Goal: Task Accomplishment & Management: Use online tool/utility

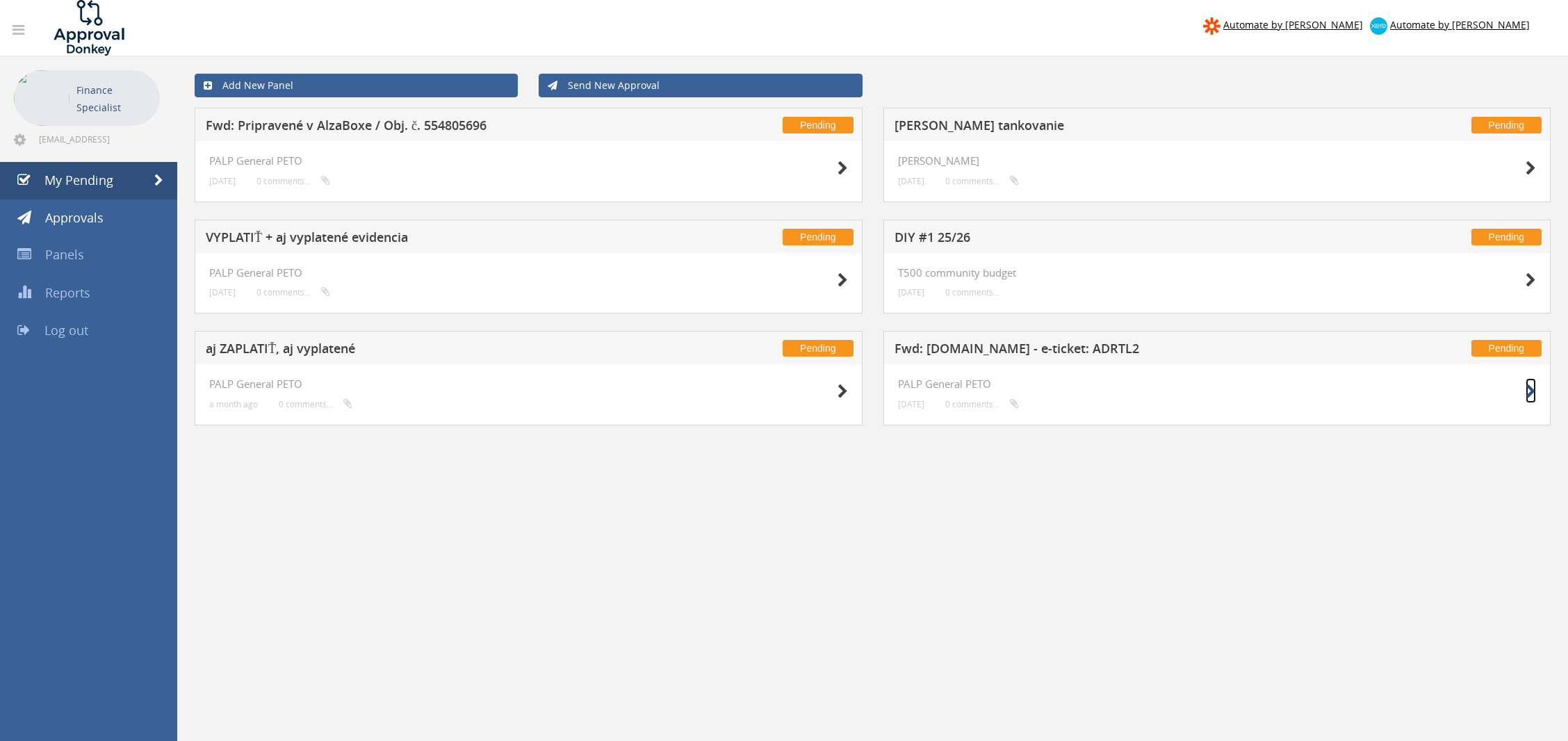
click at [1535, 387] on icon at bounding box center [1531, 392] width 10 height 14
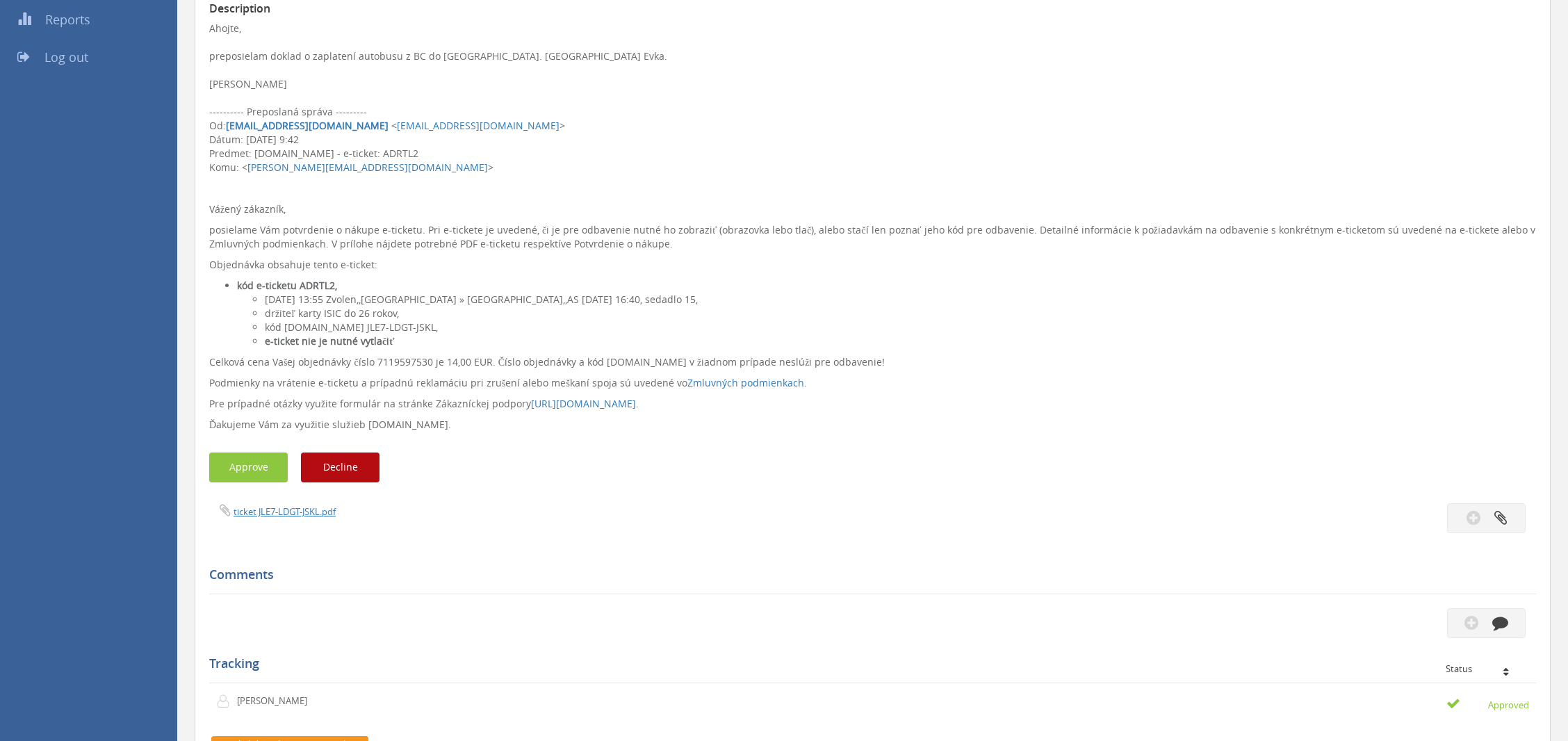
scroll to position [233, 0]
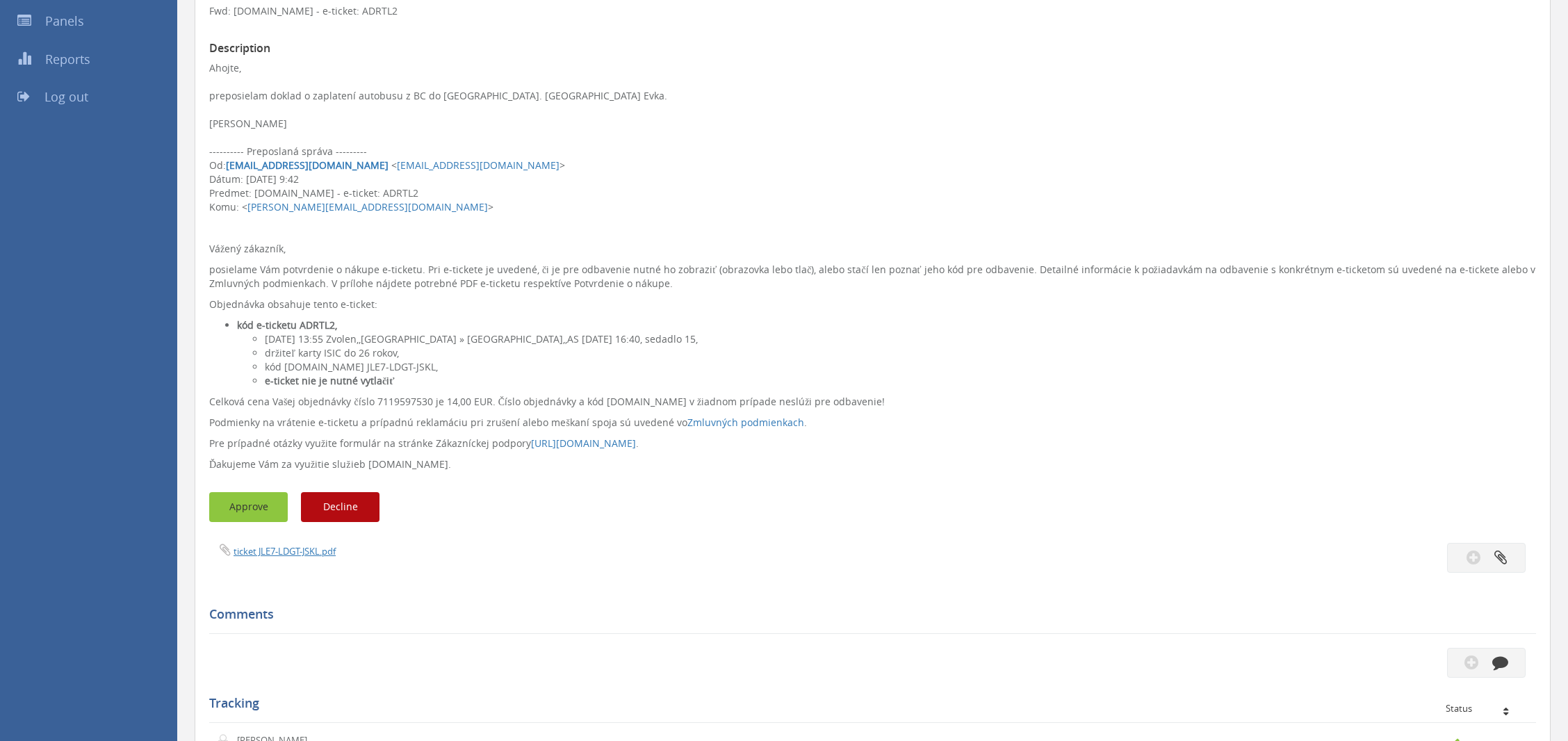
click at [233, 509] on button "Approve" at bounding box center [248, 508] width 78 height 30
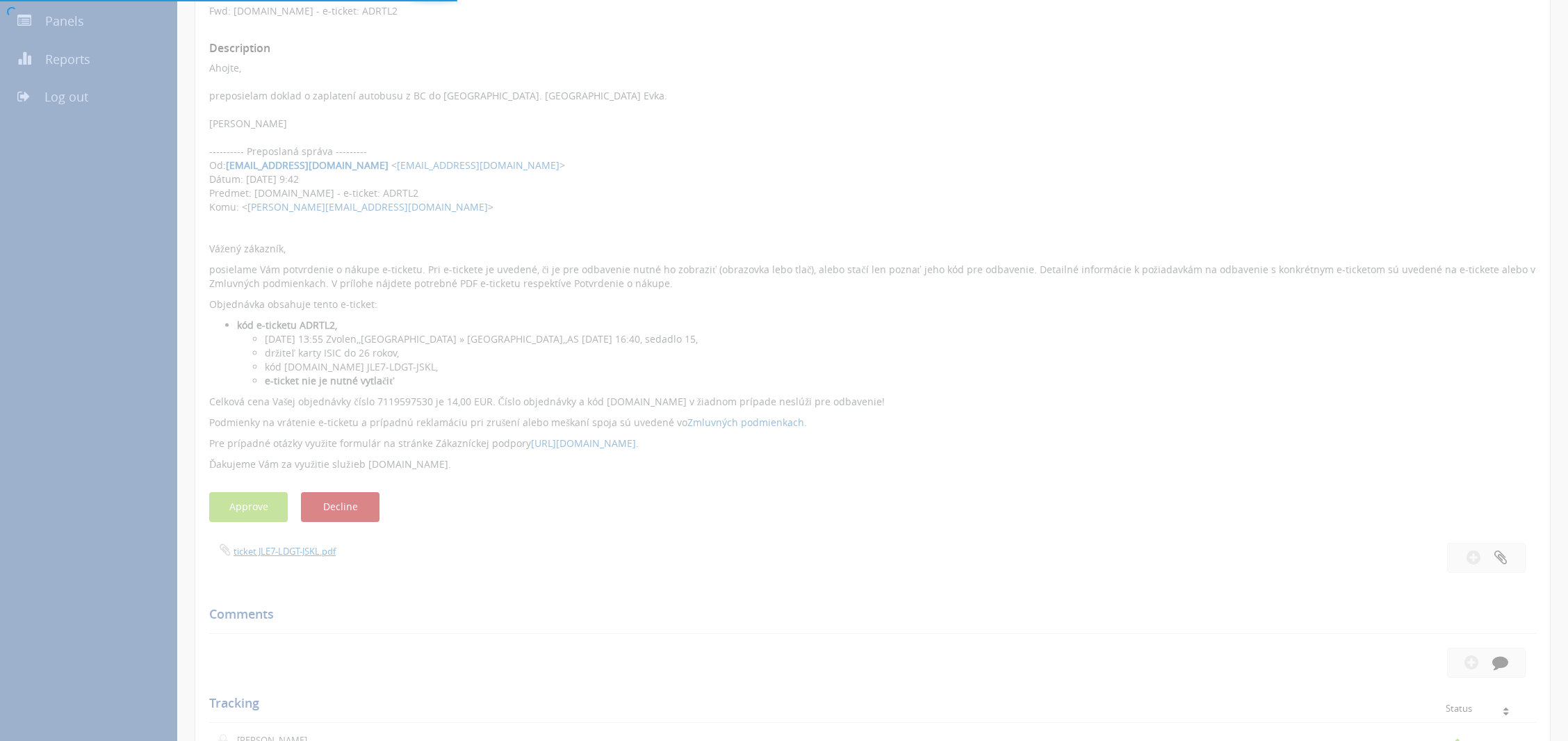
scroll to position [56, 0]
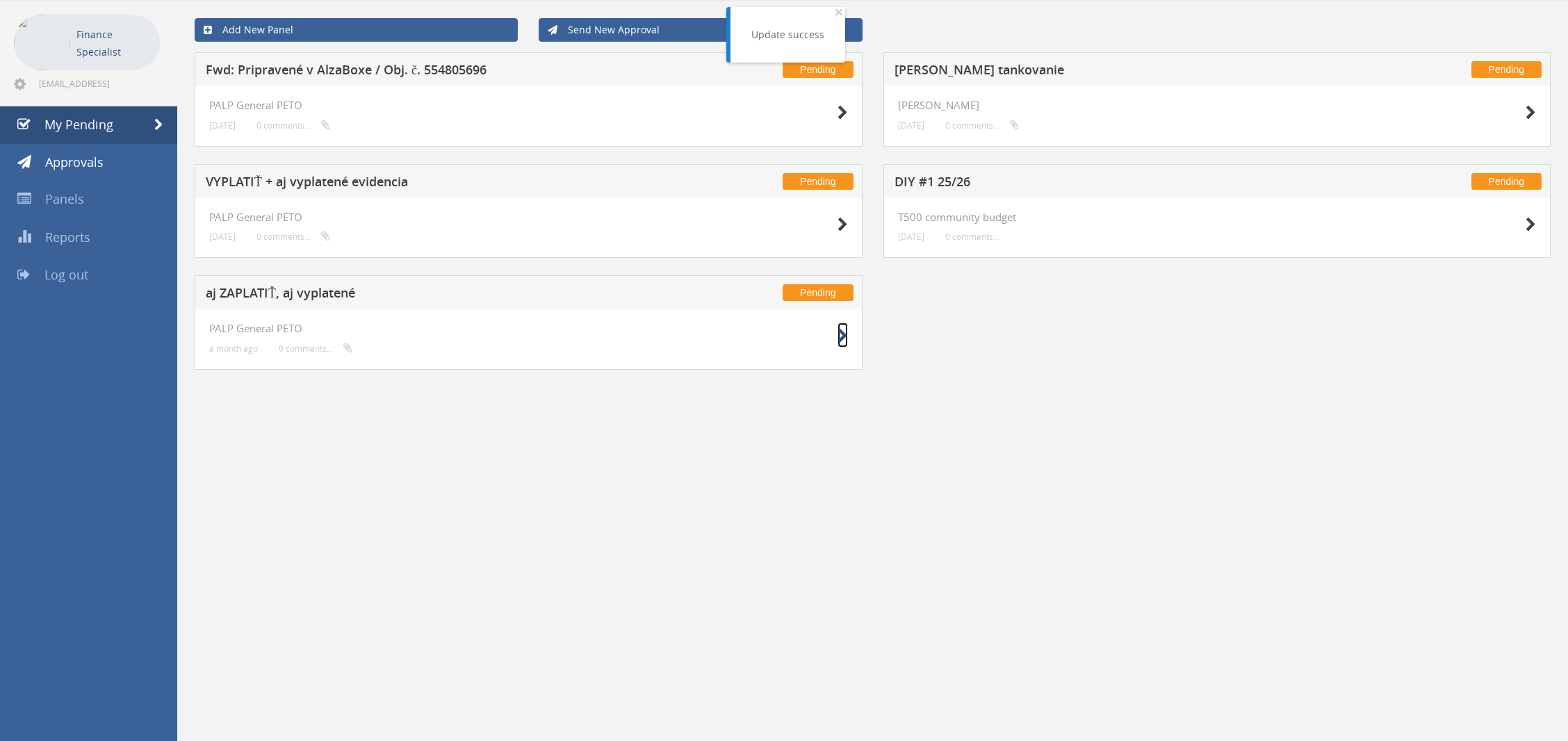
click at [842, 330] on icon at bounding box center [842, 336] width 10 height 14
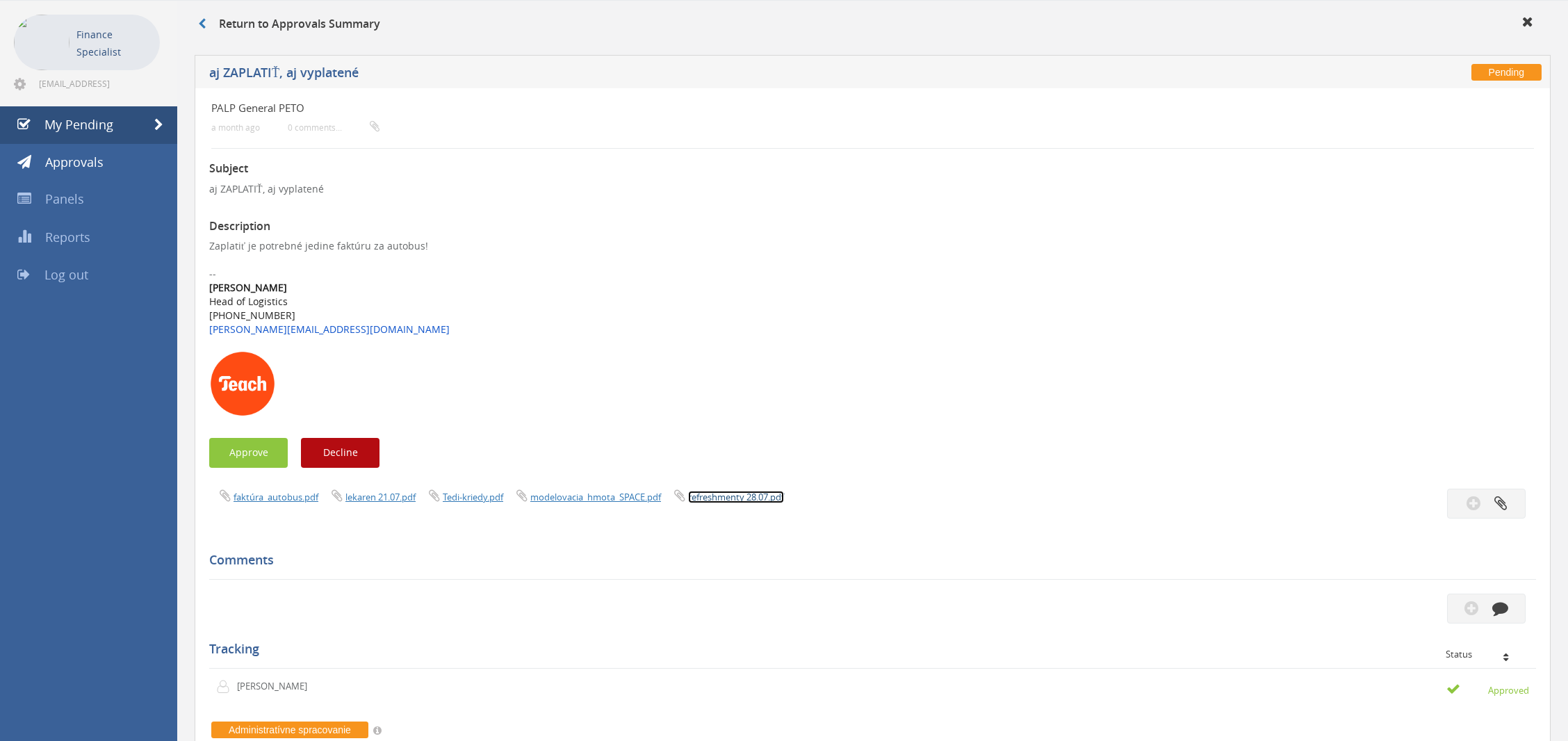
click at [715, 493] on link "refreshmenty 28.07.pdf" at bounding box center [736, 497] width 96 height 13
click at [616, 498] on link "modelovacia_hmota_SPACE.pdf" at bounding box center [595, 497] width 130 height 13
click at [473, 493] on link "Tedi-kriedy.pdf" at bounding box center [473, 497] width 61 height 13
click at [371, 502] on link "lekaren 21.07.pdf" at bounding box center [380, 497] width 70 height 13
click at [256, 499] on link "faktúra_autobus.pdf" at bounding box center [275, 497] width 85 height 13
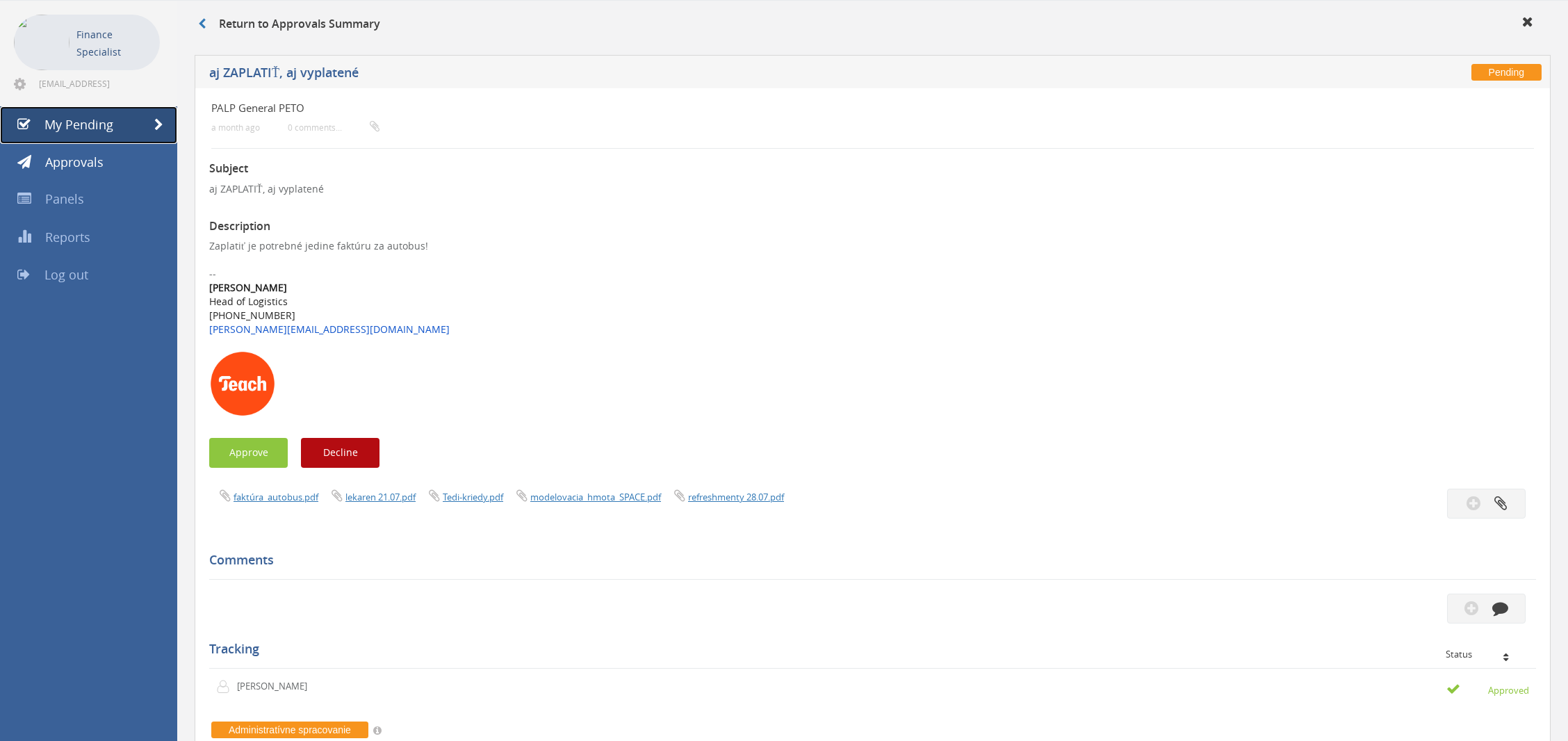
click at [145, 120] on link "My Pending" at bounding box center [88, 125] width 178 height 38
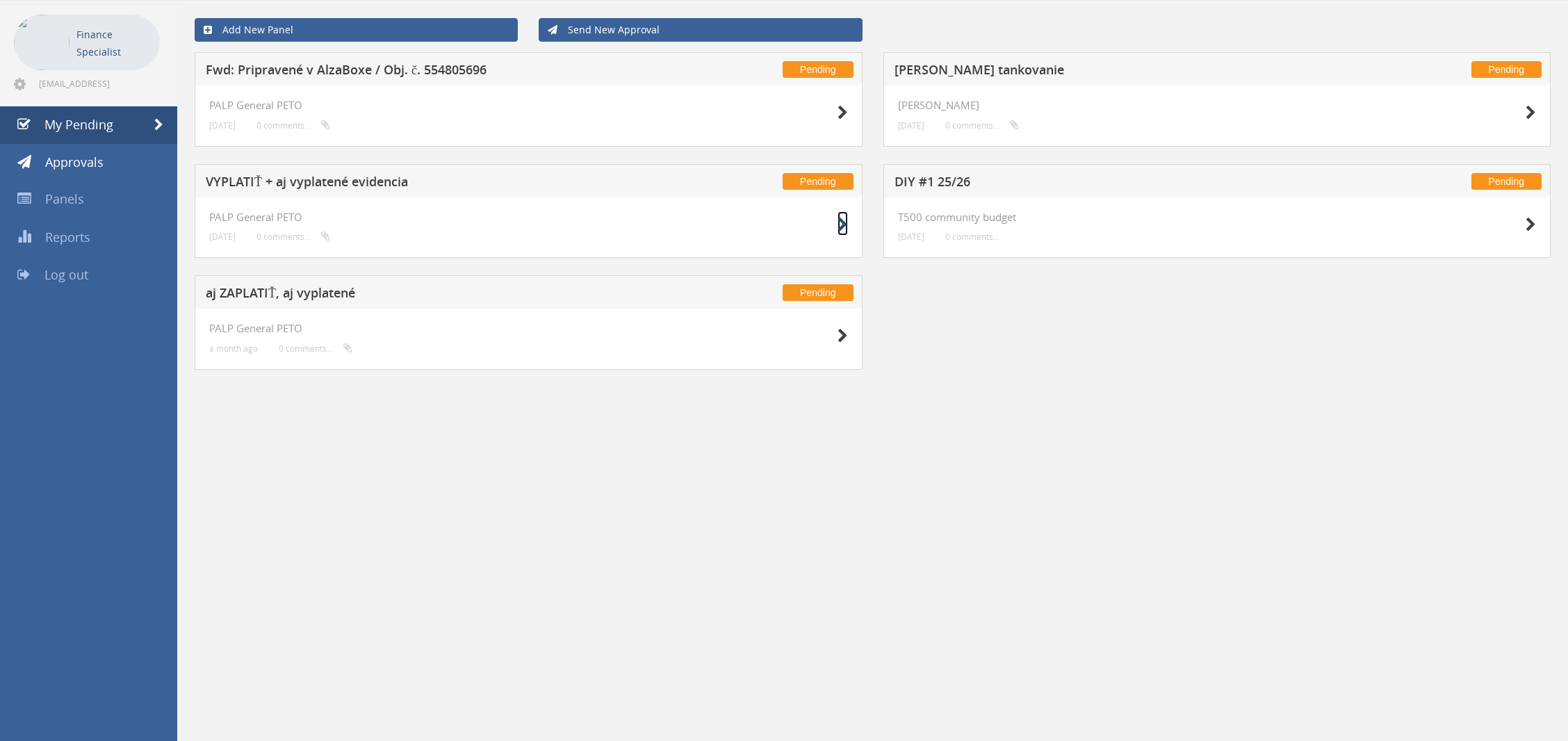
click at [842, 221] on icon at bounding box center [842, 225] width 10 height 14
